Goal: Navigation & Orientation: Understand site structure

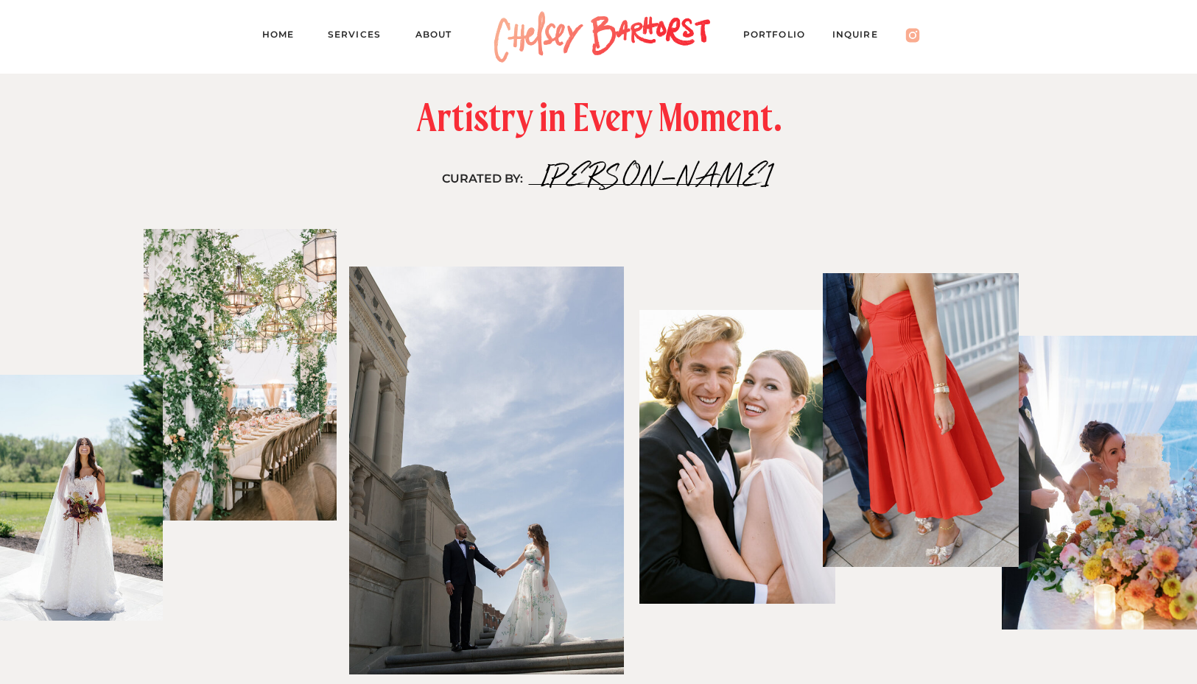
scroll to position [3441, 0]
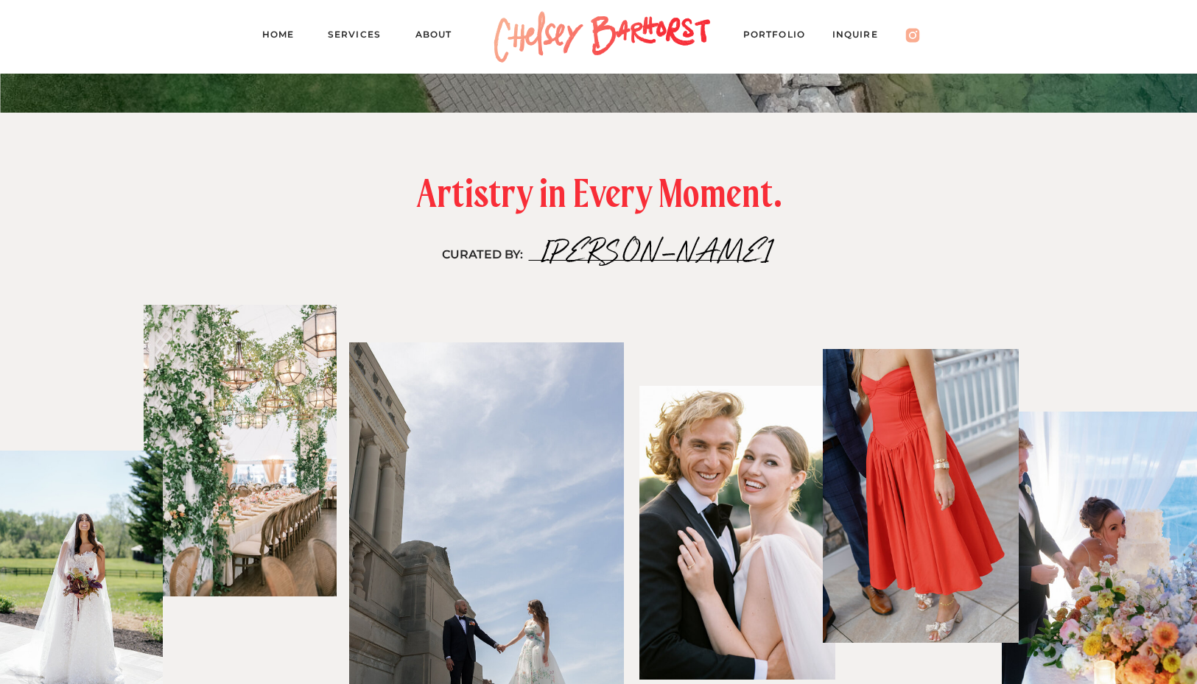
click at [367, 37] on nav "Services" at bounding box center [361, 37] width 66 height 21
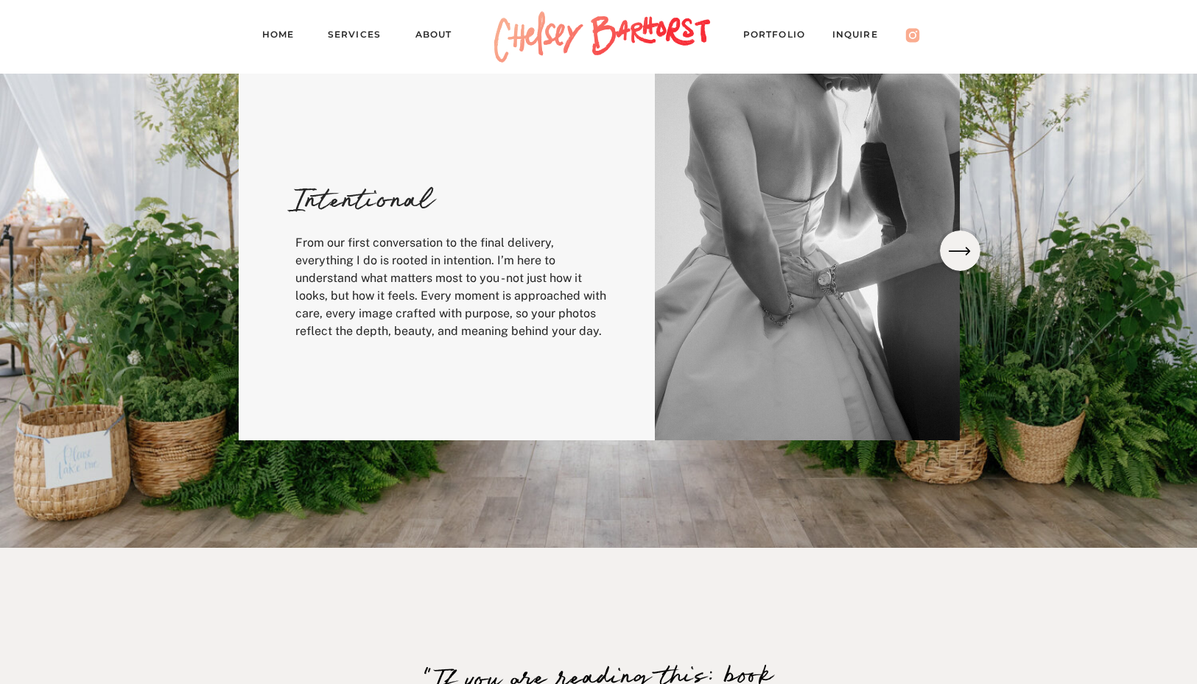
scroll to position [500, 0]
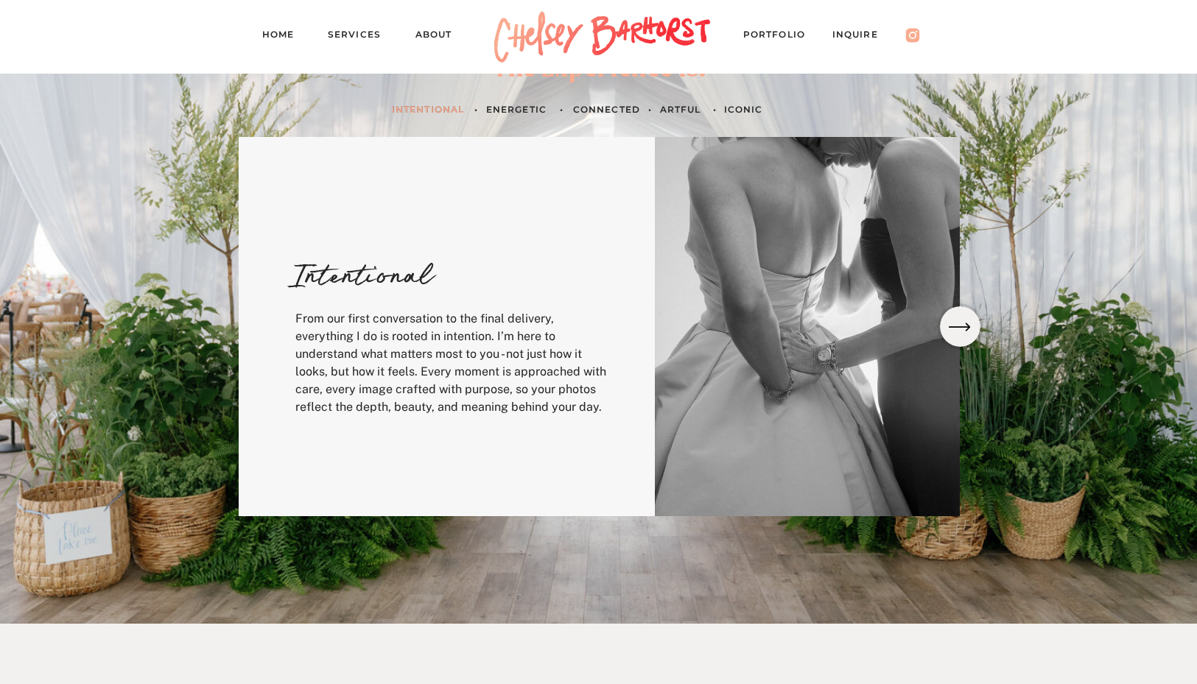
click at [793, 33] on nav "PORTFOLIO" at bounding box center [781, 37] width 77 height 21
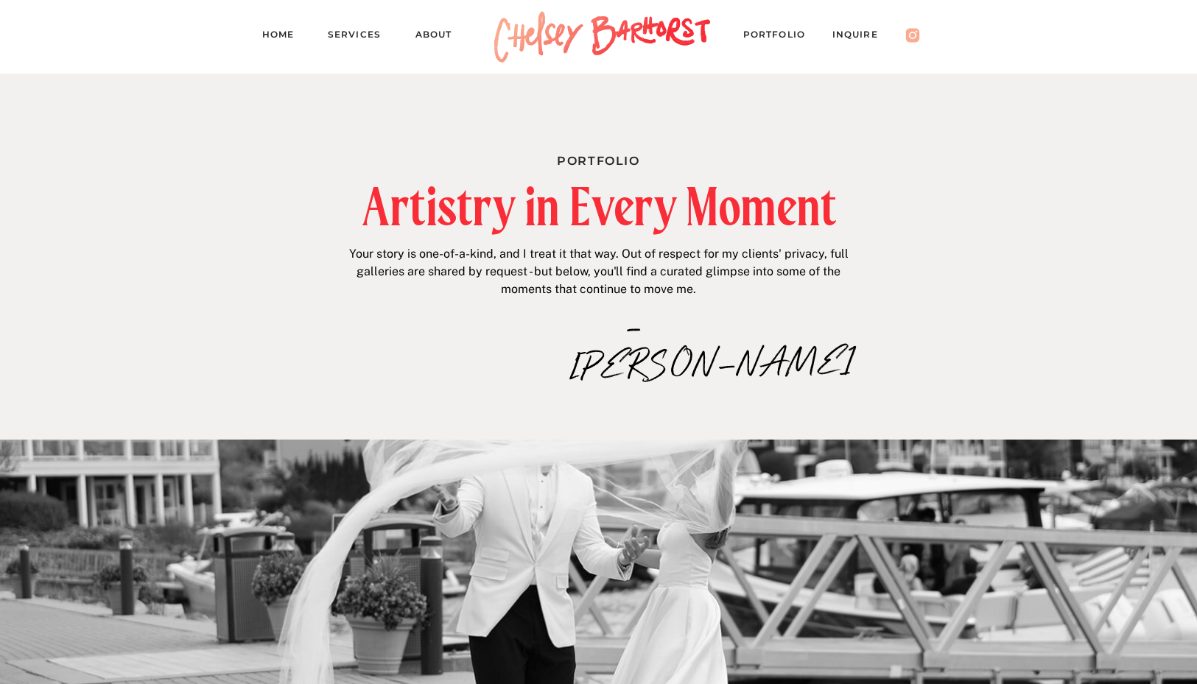
click at [273, 36] on nav "Home" at bounding box center [284, 37] width 44 height 21
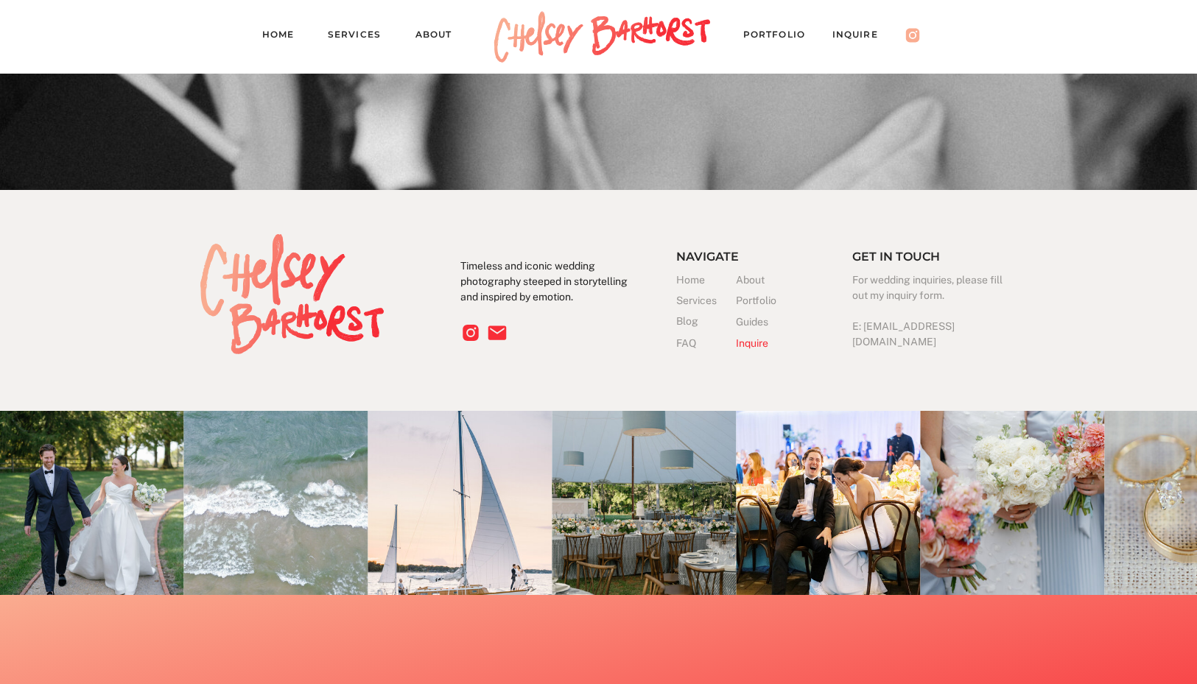
scroll to position [4664, 0]
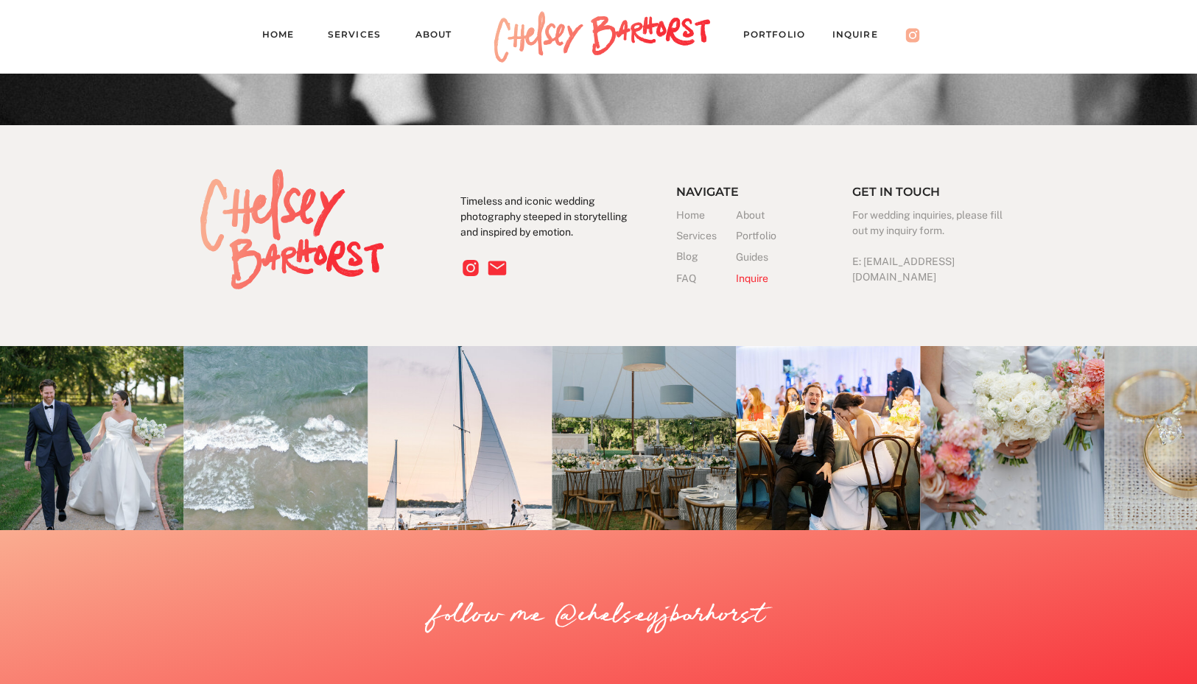
click at [792, 36] on nav "PORTFOLIO" at bounding box center [781, 37] width 77 height 21
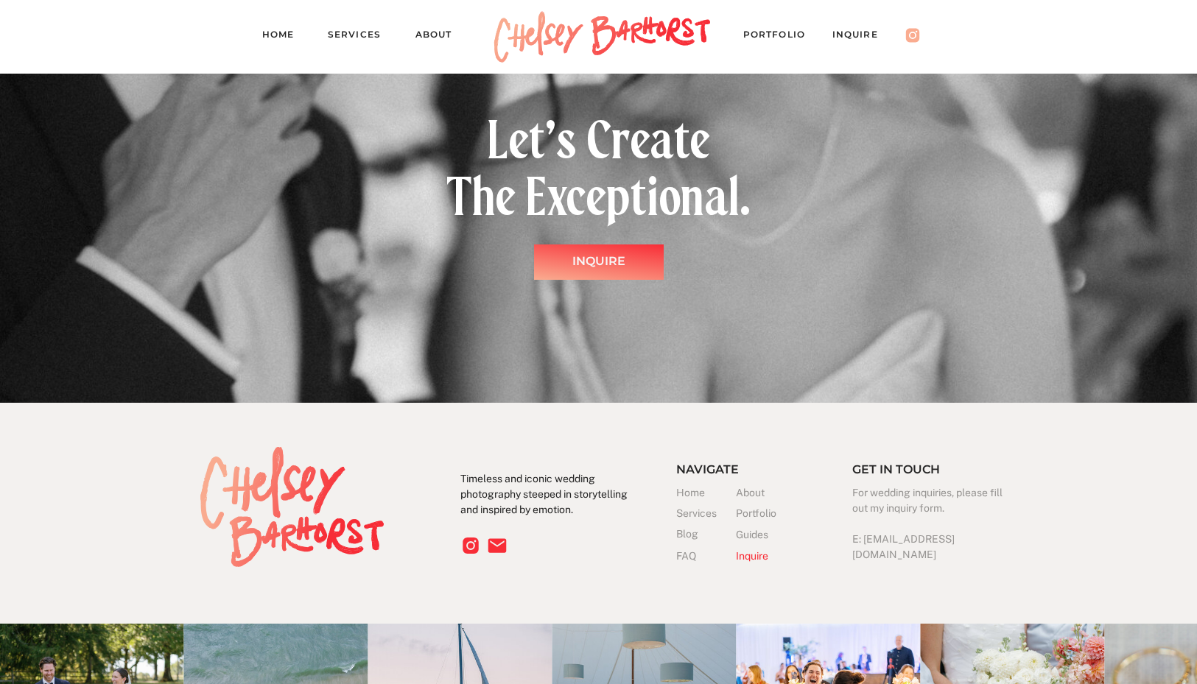
scroll to position [14444, 0]
